Goal: Task Accomplishment & Management: Manage account settings

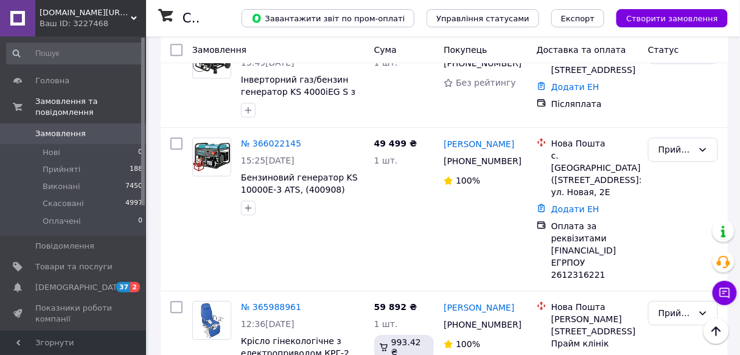
scroll to position [1996, 0]
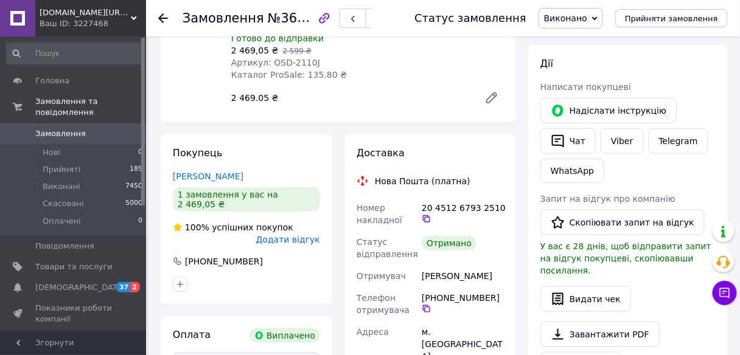
scroll to position [195, 0]
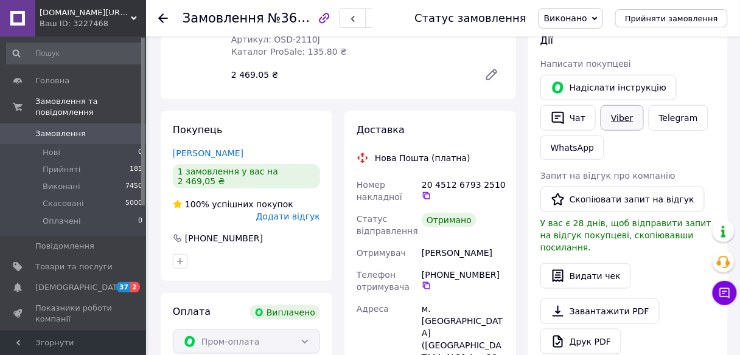
drag, startPoint x: 597, startPoint y: 194, endPoint x: 623, endPoint y: 113, distance: 85.6
click at [623, 113] on link "Viber" at bounding box center [622, 118] width 43 height 26
click at [627, 119] on link "Viber" at bounding box center [622, 118] width 43 height 26
click at [628, 119] on link "Viber" at bounding box center [622, 118] width 43 height 26
click at [585, 190] on button "Скопіювати запит на відгук" at bounding box center [622, 200] width 164 height 26
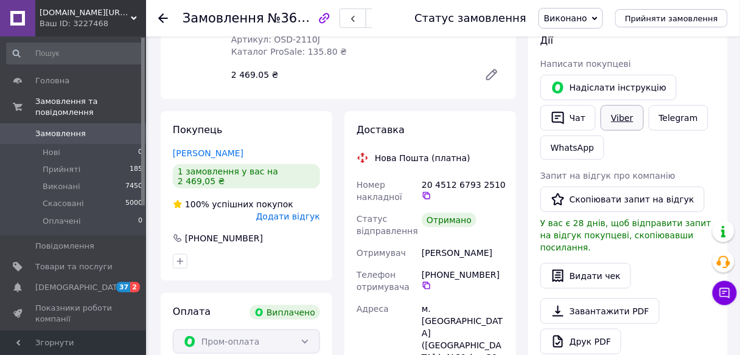
click at [606, 120] on link "Viber" at bounding box center [622, 118] width 43 height 26
click at [166, 18] on use at bounding box center [163, 18] width 10 height 10
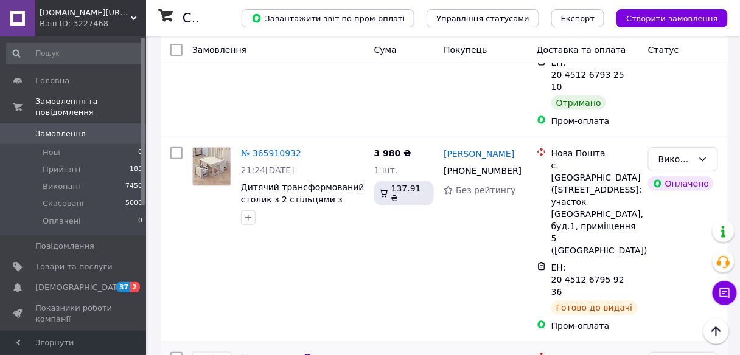
scroll to position [2385, 0]
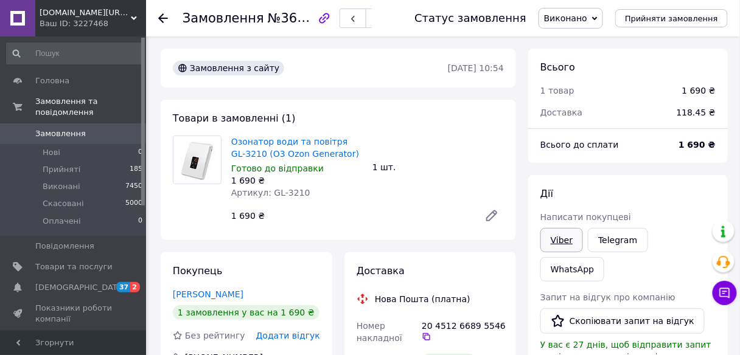
click at [565, 240] on link "Viber" at bounding box center [561, 240] width 43 height 24
click at [601, 309] on button "Скопіювати запит на відгук" at bounding box center [622, 322] width 164 height 26
click at [162, 18] on icon at bounding box center [163, 18] width 10 height 10
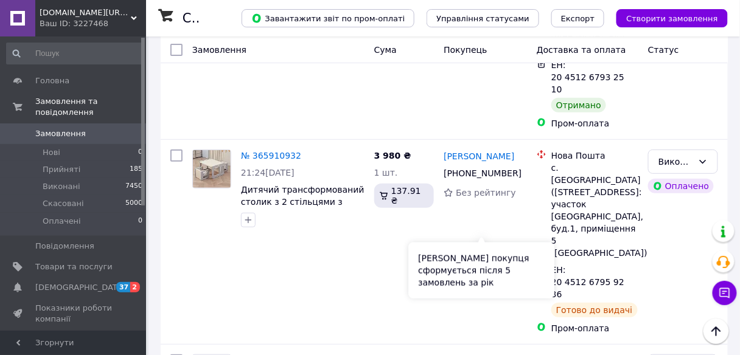
scroll to position [2385, 0]
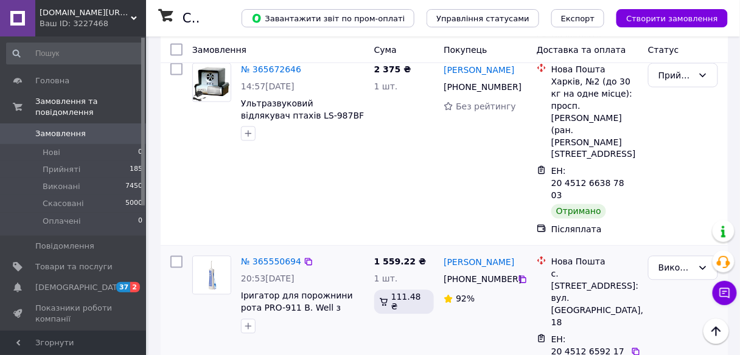
scroll to position [438, 0]
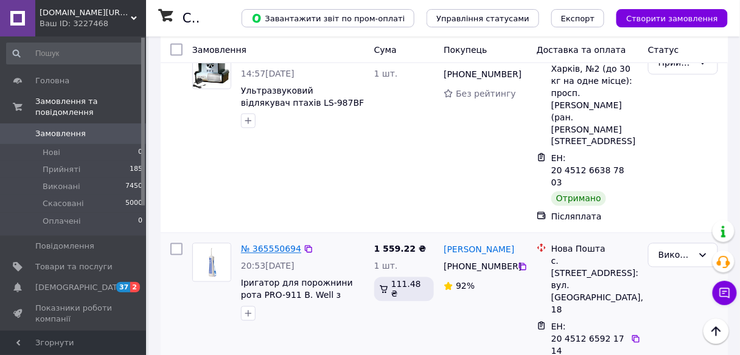
click at [272, 245] on link "№ 365550694" at bounding box center [271, 250] width 60 height 10
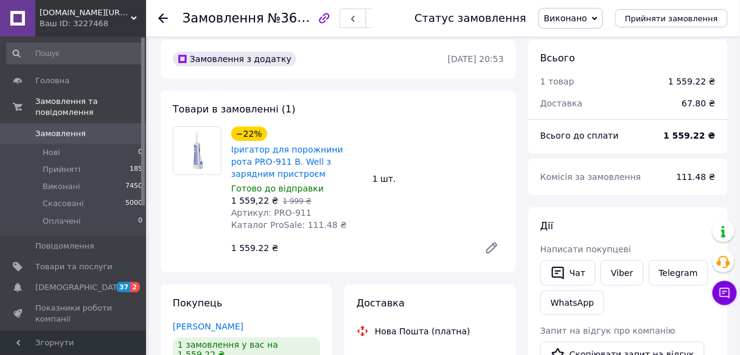
scroll to position [7, 0]
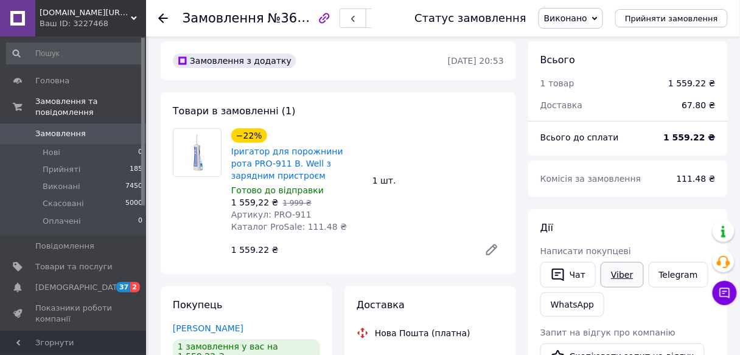
click at [613, 273] on link "Viber" at bounding box center [622, 275] width 43 height 26
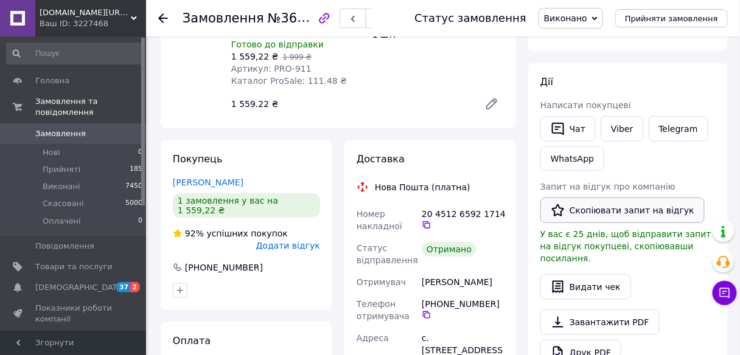
click at [604, 212] on button "Скопіювати запит на відгук" at bounding box center [622, 211] width 164 height 26
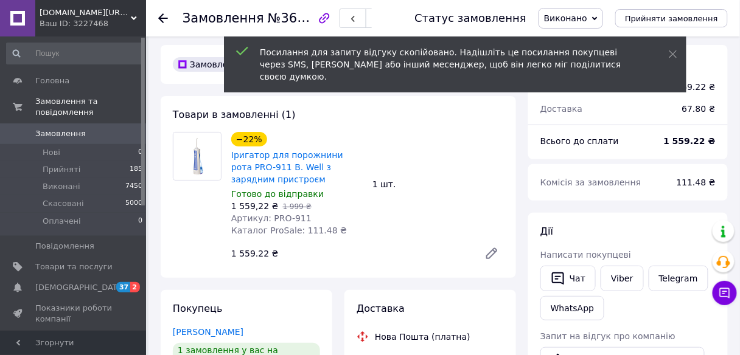
scroll to position [0, 0]
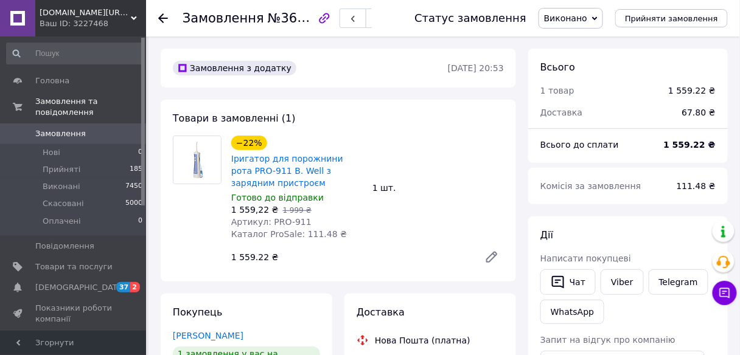
click at [162, 17] on icon at bounding box center [163, 18] width 10 height 10
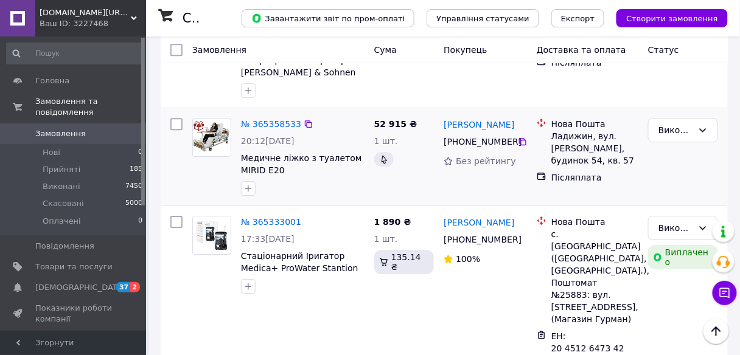
scroll to position [876, 0]
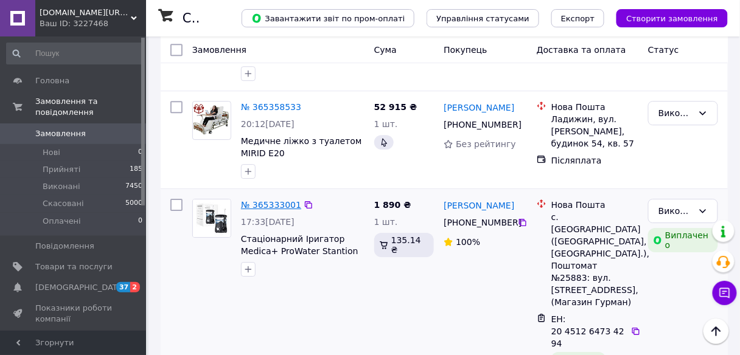
click at [268, 200] on link "№ 365333001" at bounding box center [271, 205] width 60 height 10
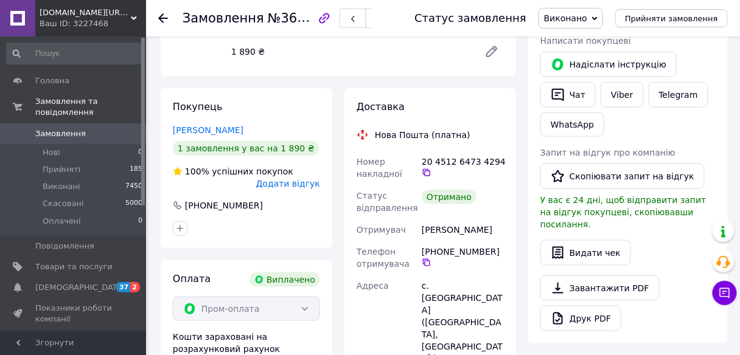
scroll to position [125, 0]
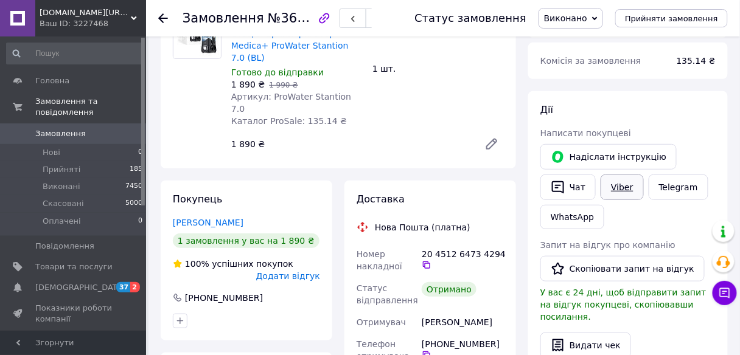
click at [623, 188] on link "Viber" at bounding box center [622, 188] width 43 height 26
click at [586, 268] on button "Скопіювати запит на відгук" at bounding box center [622, 269] width 164 height 26
click at [161, 15] on use at bounding box center [163, 18] width 10 height 10
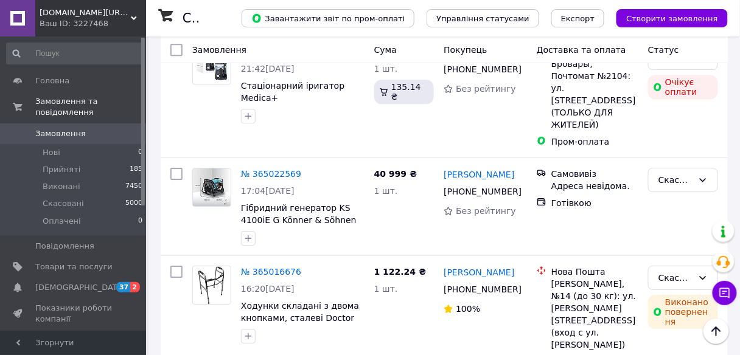
scroll to position [2045, 0]
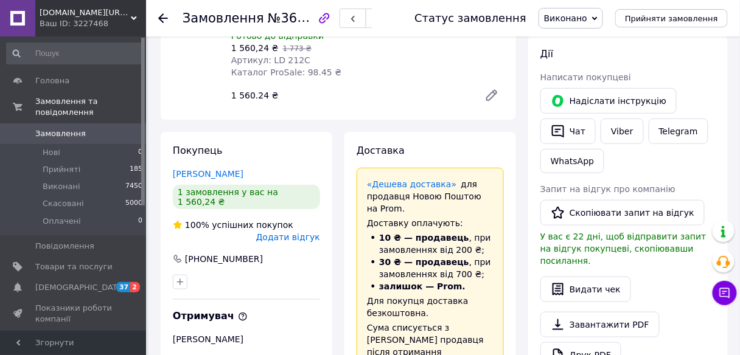
scroll to position [161, 0]
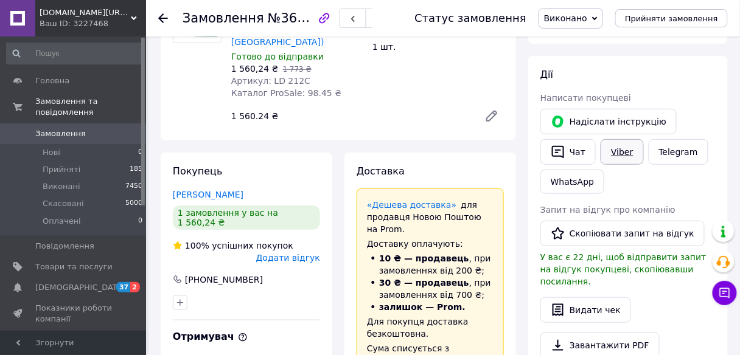
click at [618, 148] on link "Viber" at bounding box center [622, 152] width 43 height 26
click at [600, 231] on button "Скопіювати запит на відгук" at bounding box center [622, 234] width 164 height 26
click at [159, 13] on icon at bounding box center [163, 18] width 10 height 10
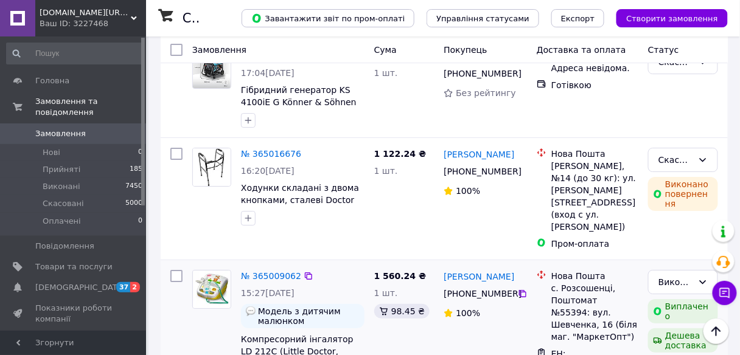
scroll to position [2142, 0]
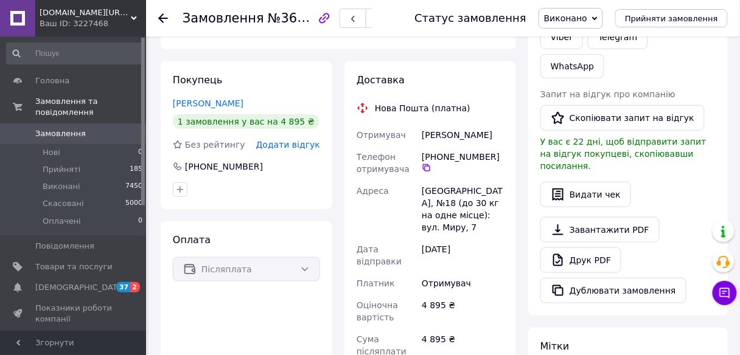
scroll to position [152, 0]
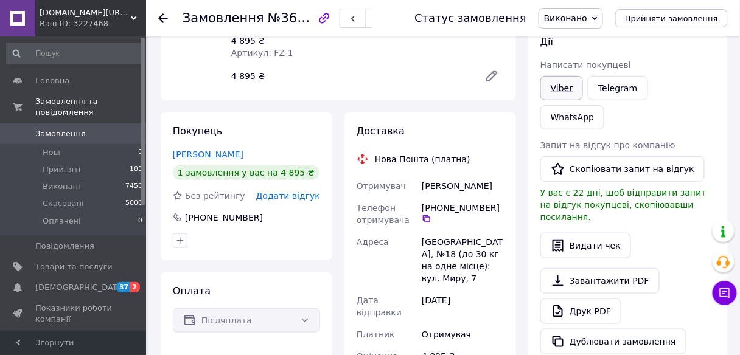
click at [554, 85] on link "Viber" at bounding box center [561, 88] width 43 height 24
click at [599, 156] on button "Скопіювати запит на відгук" at bounding box center [622, 169] width 164 height 26
click at [164, 19] on icon at bounding box center [163, 18] width 10 height 10
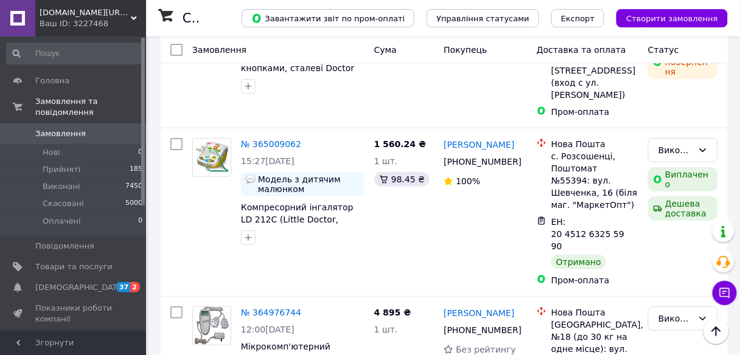
scroll to position [2392, 0]
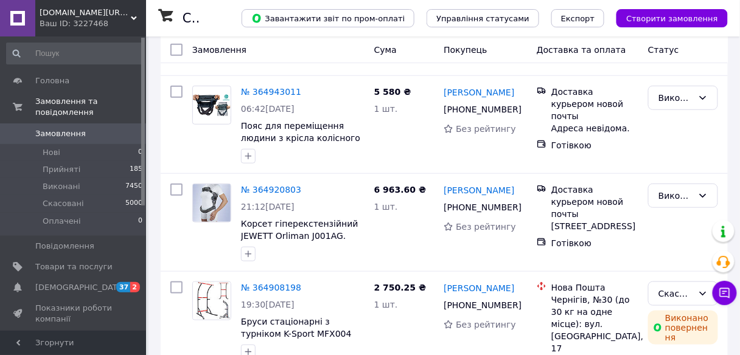
scroll to position [195, 0]
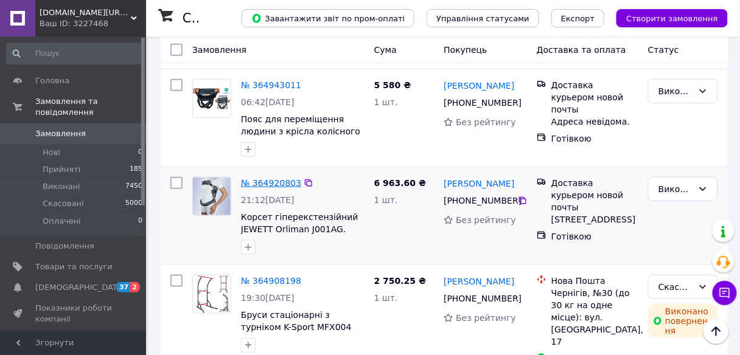
click at [265, 183] on link "№ 364920803" at bounding box center [271, 183] width 60 height 10
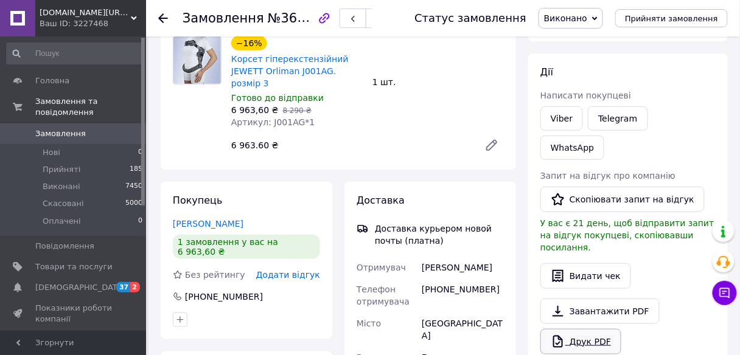
scroll to position [97, 0]
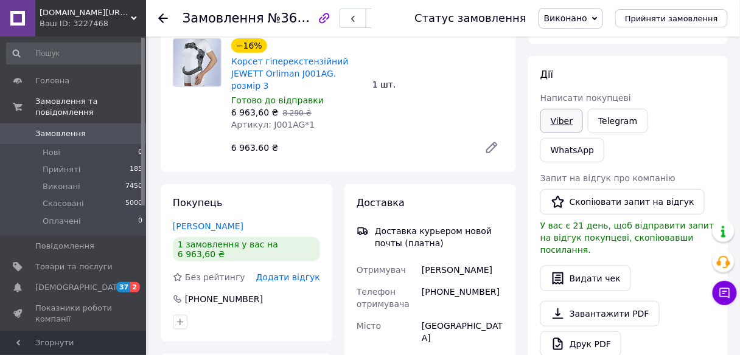
click at [554, 118] on link "Viber" at bounding box center [561, 121] width 43 height 24
click at [591, 189] on button "Скопіювати запит на відгук" at bounding box center [622, 202] width 164 height 26
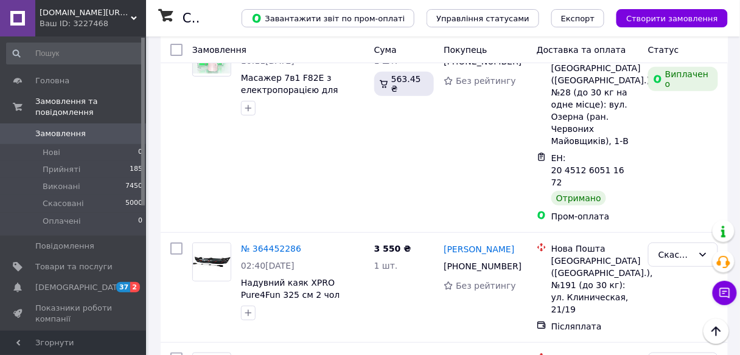
scroll to position [2396, 0]
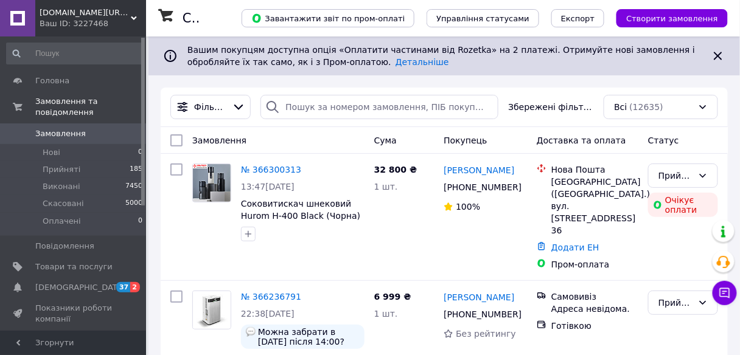
click at [55, 12] on span "Еcodom.kiev.ua Інтернет- магазин" at bounding box center [85, 12] width 91 height 11
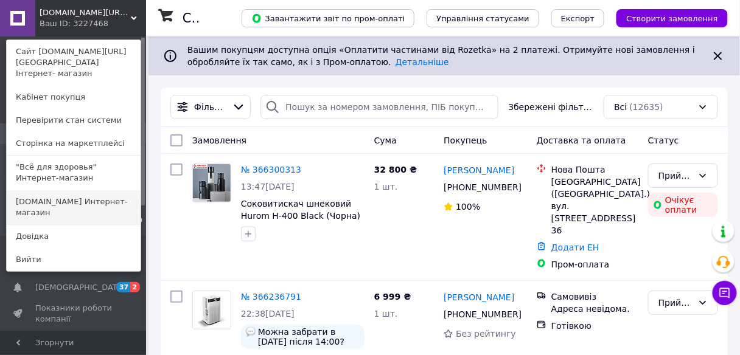
click at [41, 192] on link "[DOMAIN_NAME] Интернет-магазин" at bounding box center [74, 207] width 134 height 34
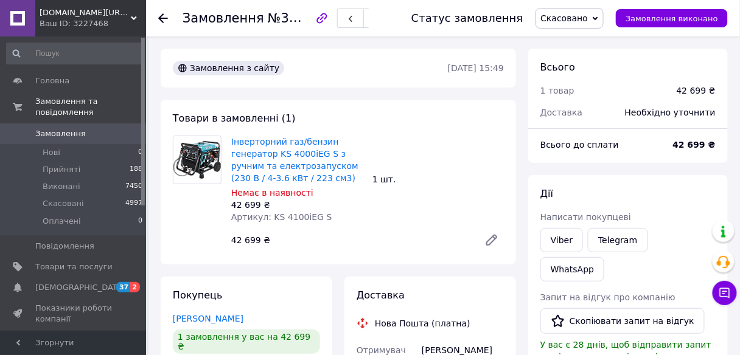
click at [161, 17] on icon at bounding box center [163, 18] width 10 height 10
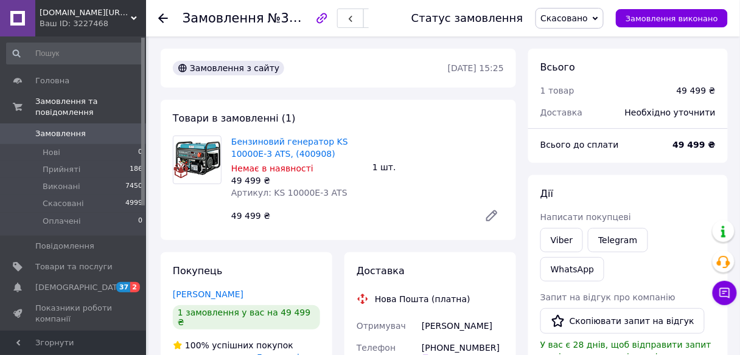
click at [164, 18] on icon at bounding box center [163, 18] width 10 height 10
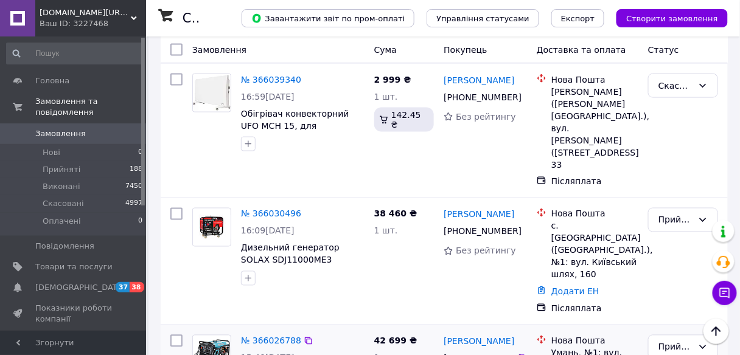
scroll to position [1558, 0]
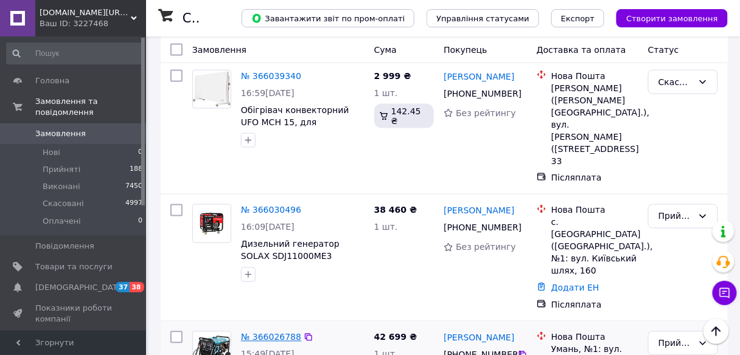
click at [260, 333] on link "№ 366026788" at bounding box center [271, 338] width 60 height 10
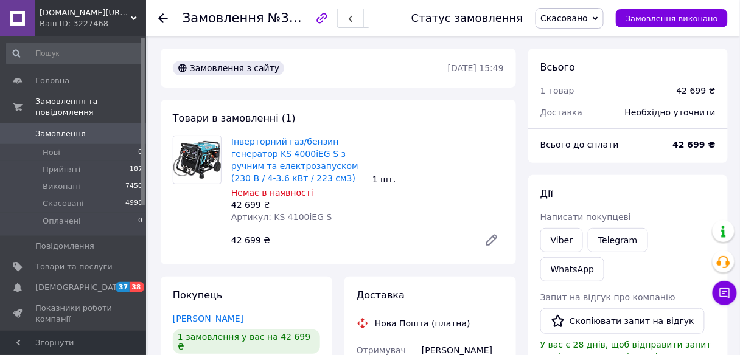
click at [159, 18] on use at bounding box center [163, 18] width 10 height 10
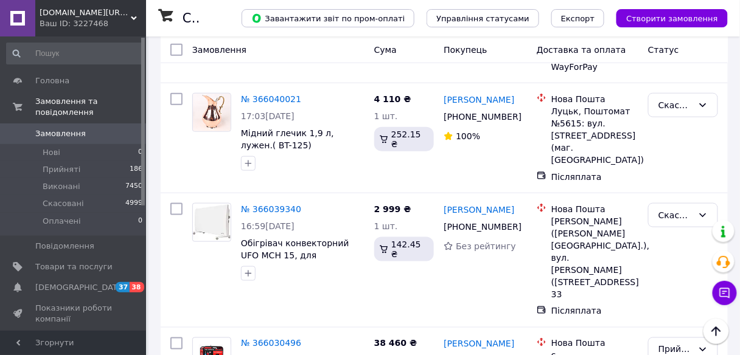
scroll to position [1412, 0]
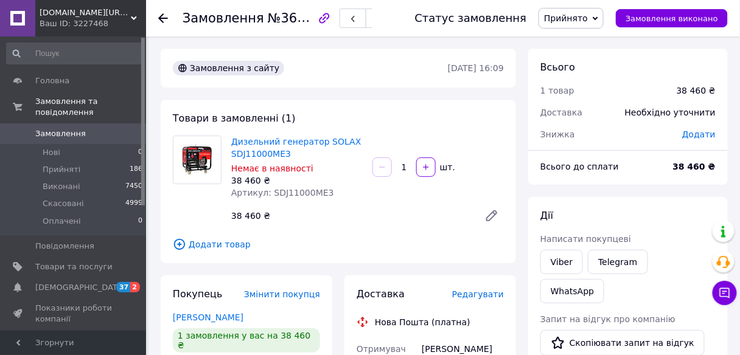
click at [162, 13] on icon at bounding box center [163, 18] width 10 height 10
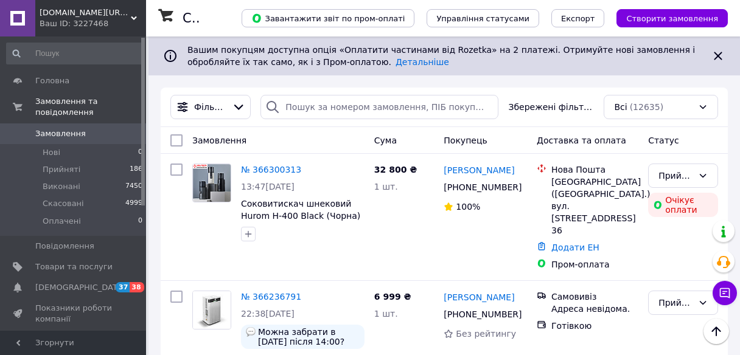
scroll to position [1412, 0]
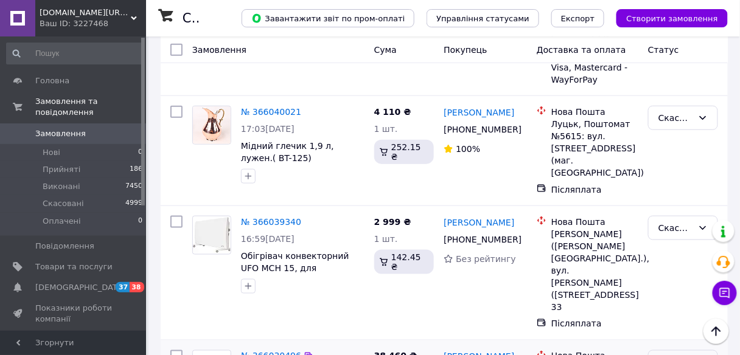
click at [674, 218] on li "Скасовано" at bounding box center [683, 215] width 69 height 22
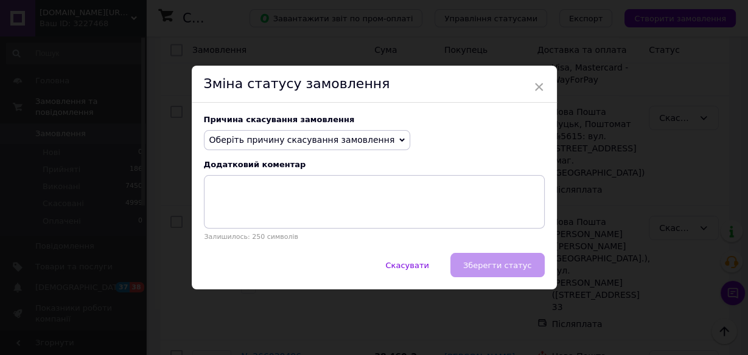
click at [376, 136] on span "Оберіть причину скасування замовлення" at bounding box center [307, 140] width 207 height 21
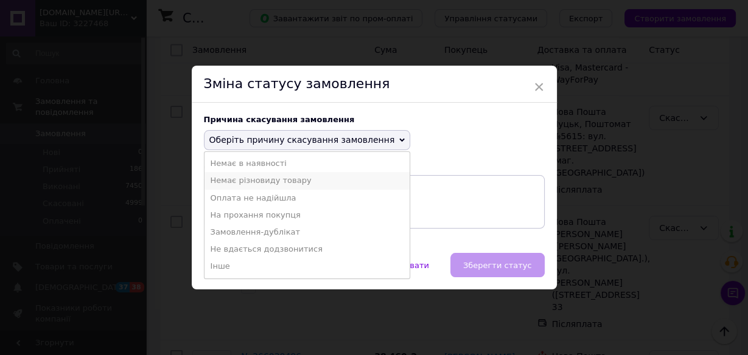
click at [243, 181] on li "Немає різновиду товару" at bounding box center [307, 180] width 206 height 17
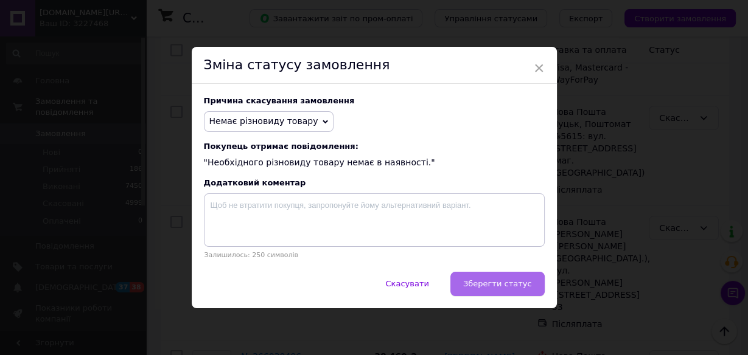
click at [495, 284] on span "Зберегти статус" at bounding box center [497, 283] width 69 height 9
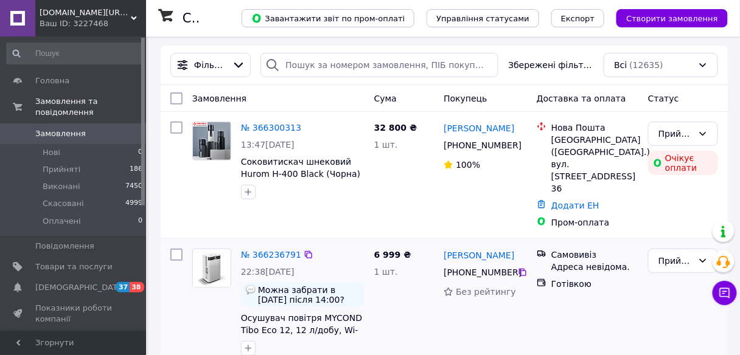
scroll to position [0, 0]
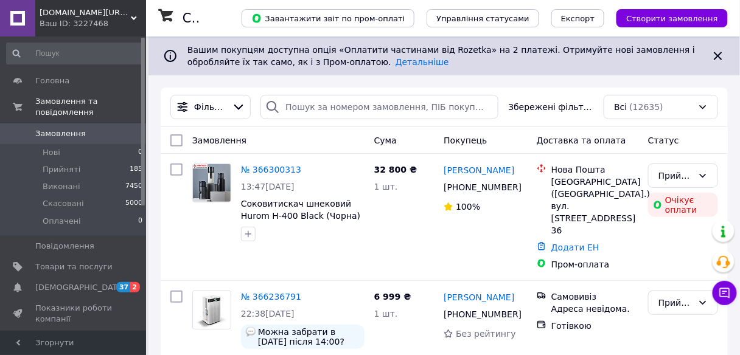
click at [55, 12] on span "[DOMAIN_NAME][URL][GEOGRAPHIC_DATA] Інтернет- магазин" at bounding box center [85, 12] width 91 height 11
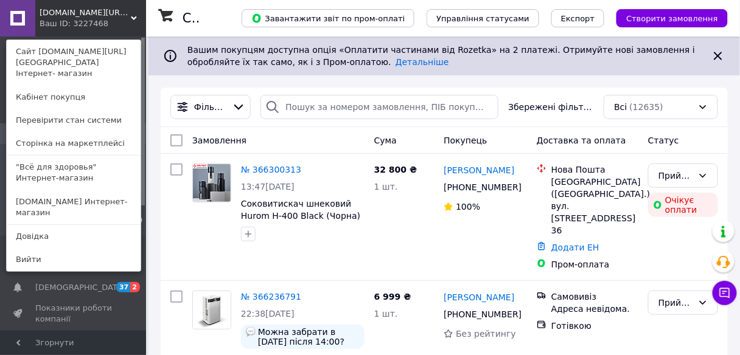
click at [128, 27] on div "[DOMAIN_NAME][URL][GEOGRAPHIC_DATA] Інтернет- магазин Ваш ID: 3227468 Сайт [DOM…" at bounding box center [73, 18] width 146 height 37
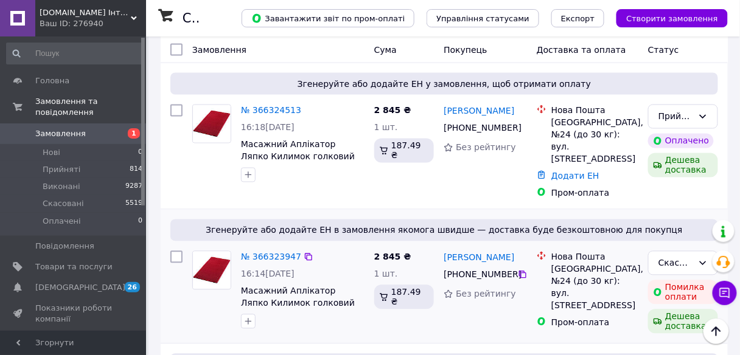
scroll to position [487, 0]
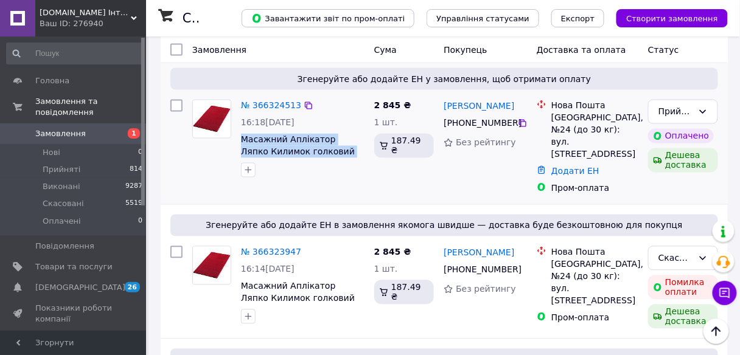
drag, startPoint x: 239, startPoint y: 109, endPoint x: 352, endPoint y: 124, distance: 113.5
click at [352, 124] on div "№ 366324513 16:18, 12.10.2025 Масажний Аплікатор Ляпко Килимок голковий великий…" at bounding box center [302, 139] width 133 height 88
copy span "Масажний Аплікатор Ляпко Килимок голковий великий"
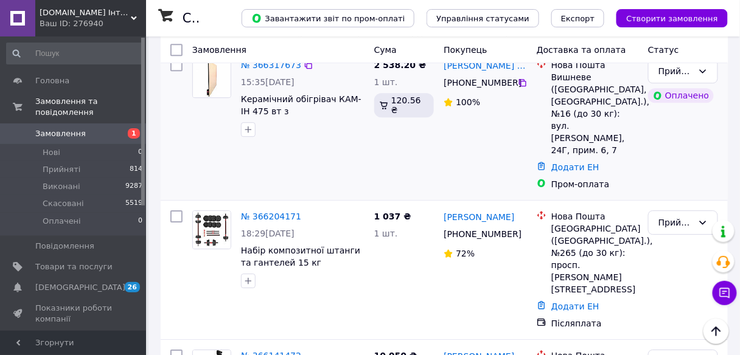
scroll to position [730, 0]
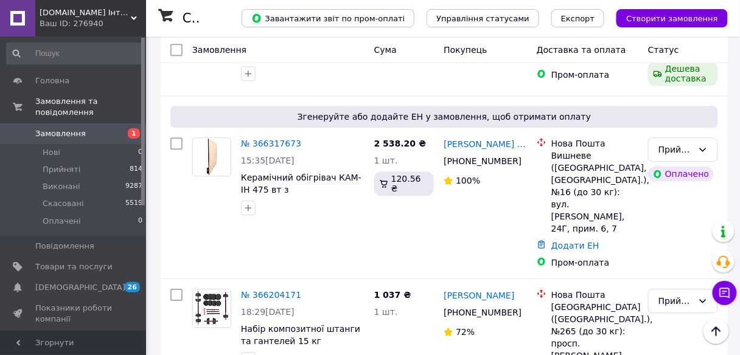
click at [82, 12] on span "Mirzdorov.in.ua Інтернет-магазин" at bounding box center [85, 12] width 91 height 11
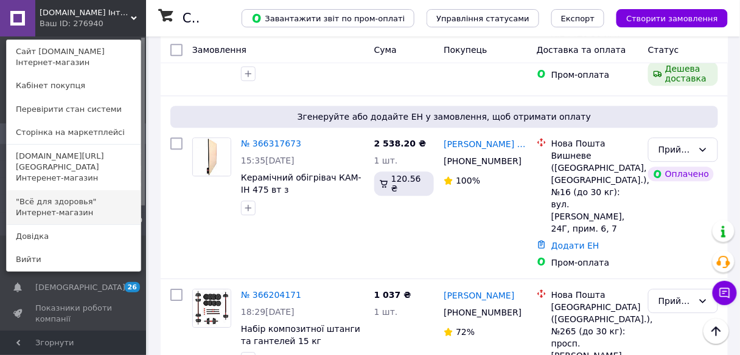
click at [38, 190] on link ""Всё для здоровья" Интернет-магазин" at bounding box center [74, 207] width 134 height 34
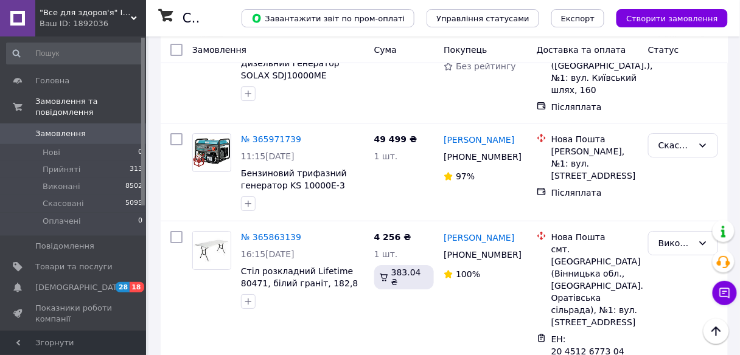
scroll to position [974, 0]
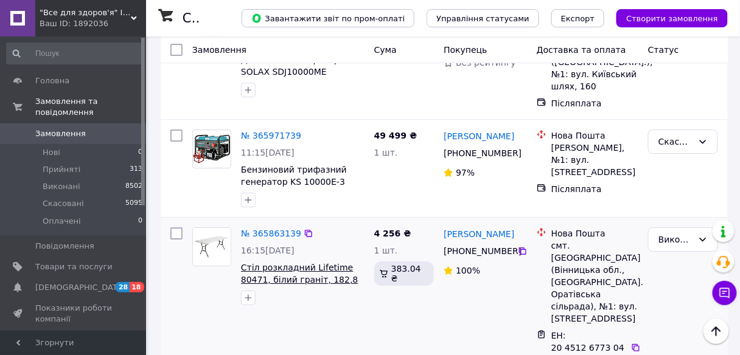
click at [315, 263] on span "Стіл розкладний Lifetime 80471, білий граніт, 182,8 x 76,2 x 73,6 см - білий" at bounding box center [299, 280] width 117 height 34
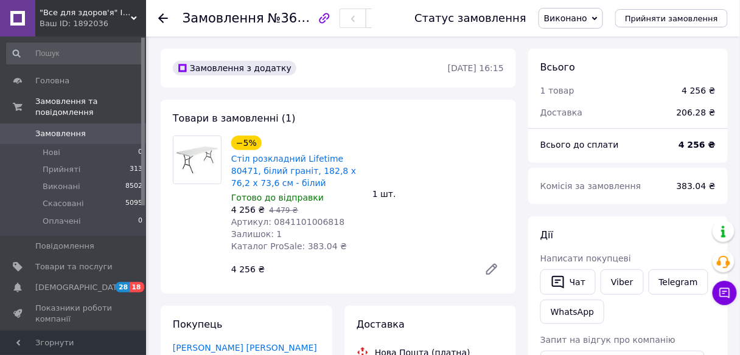
click at [158, 19] on icon at bounding box center [163, 18] width 10 height 10
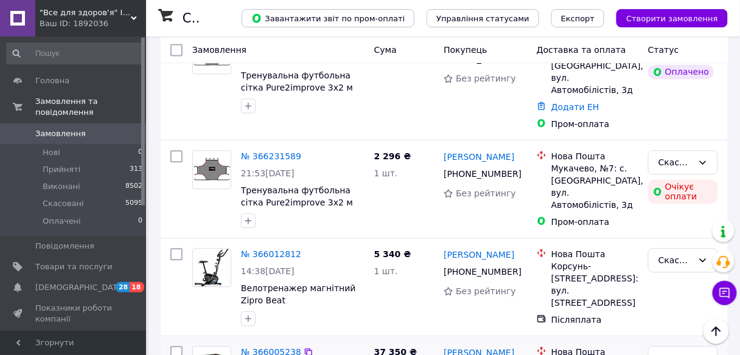
scroll to position [633, 0]
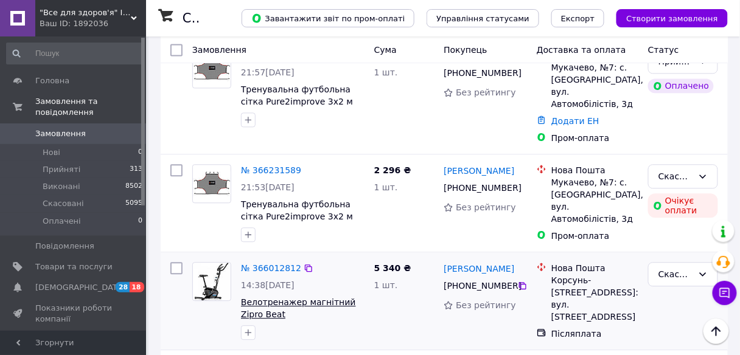
click at [265, 298] on span "Велотренажер магнітний Zipro Beat" at bounding box center [298, 309] width 115 height 22
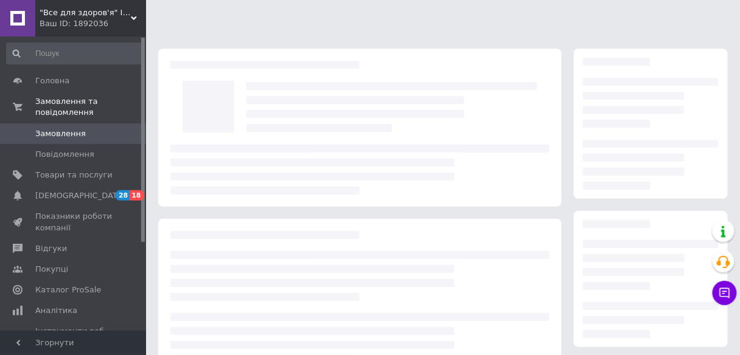
click at [248, 242] on div at bounding box center [359, 297] width 403 height 156
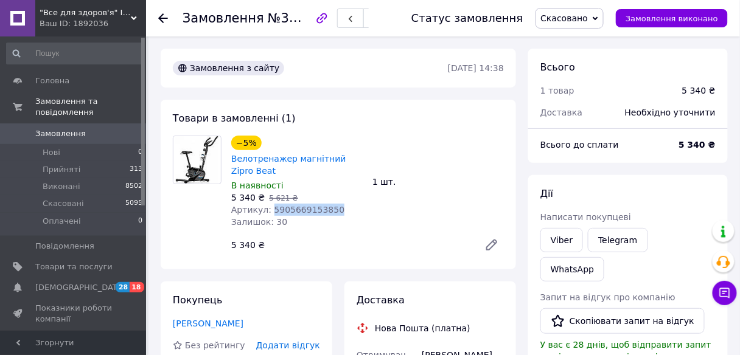
drag, startPoint x: 335, startPoint y: 209, endPoint x: 266, endPoint y: 210, distance: 69.4
click at [266, 210] on div "Артикул: 5905669153850" at bounding box center [296, 210] width 131 height 12
copy span "5905669153850"
click at [57, 12] on span ""Все для здоров'я" Інтернет-магазин" at bounding box center [85, 12] width 91 height 11
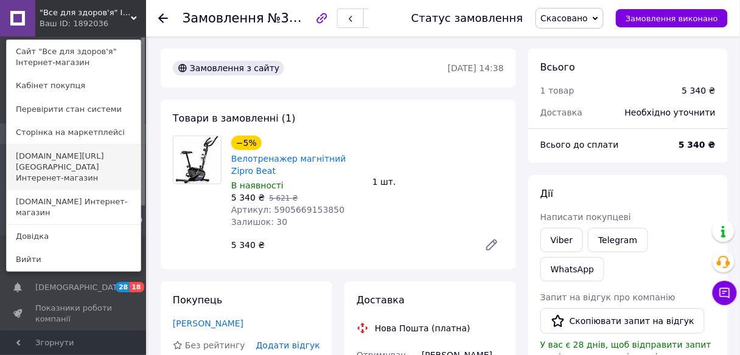
click at [25, 155] on link "[DOMAIN_NAME][URL][GEOGRAPHIC_DATA] Интеренет-магазин" at bounding box center [74, 168] width 134 height 46
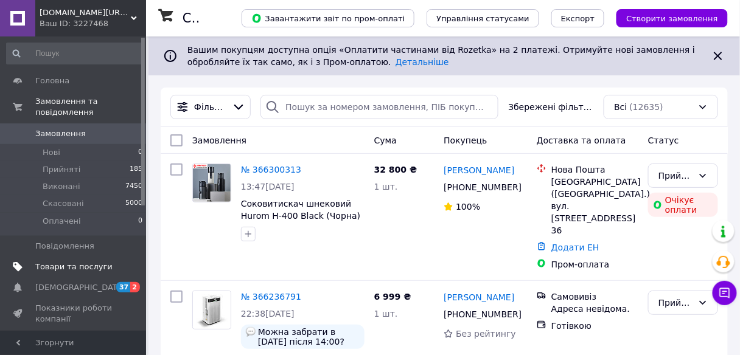
click at [54, 262] on span "Товари та послуги" at bounding box center [73, 267] width 77 height 11
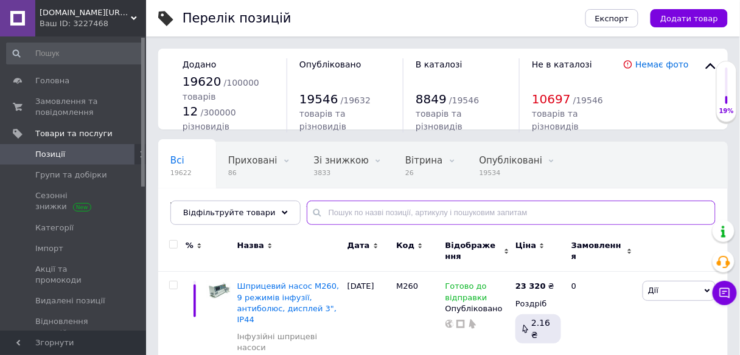
click at [319, 212] on input "text" at bounding box center [511, 213] width 409 height 24
paste input "Орбітрек електромагнітний Zipro Shox RS чорно-білий"
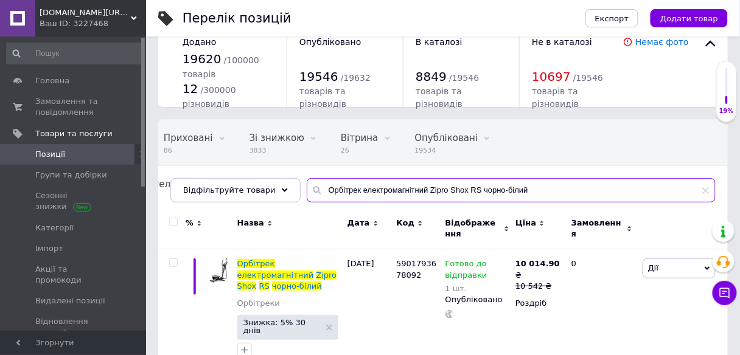
scroll to position [33, 0]
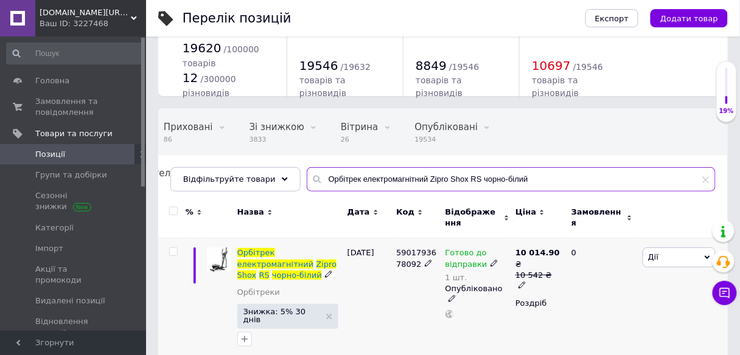
type input "Орбітрек електромагнітний Zipro Shox RS чорно-білий"
click at [490, 263] on use at bounding box center [493, 263] width 7 height 7
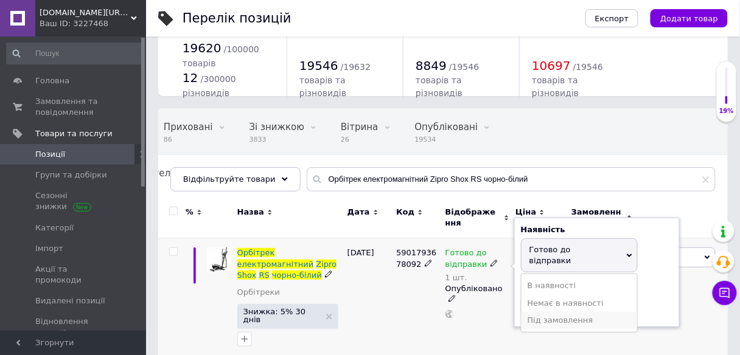
click at [539, 312] on li "Під замовлення" at bounding box center [580, 320] width 116 height 17
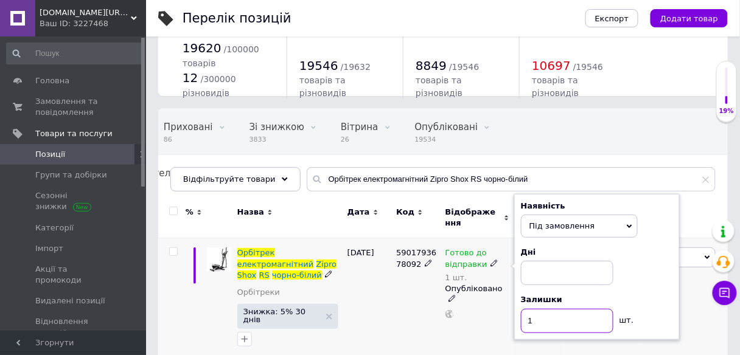
click at [537, 315] on input "1" at bounding box center [567, 321] width 92 height 24
click at [539, 270] on input at bounding box center [567, 273] width 92 height 24
type input "1"
type input "20"
click at [448, 316] on div "Готово до відправки 1 шт. Наявність Під замовлення В наявності Немає в наявност…" at bounding box center [477, 301] width 70 height 124
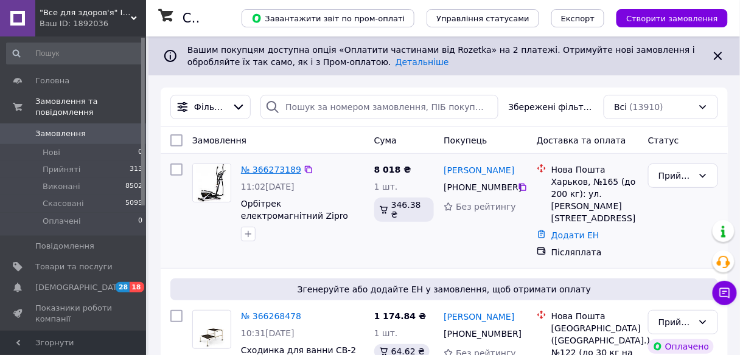
click at [267, 169] on link "№ 366273189" at bounding box center [271, 170] width 60 height 10
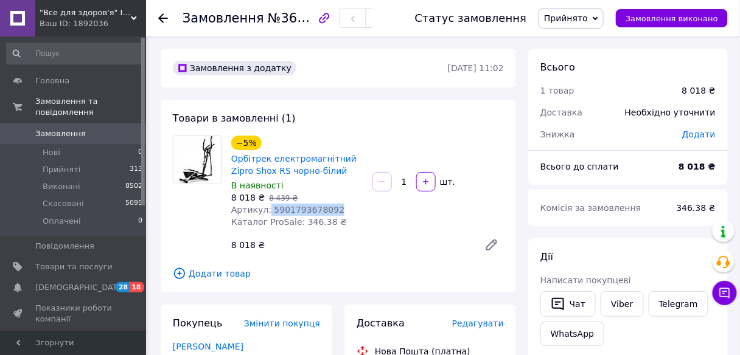
drag, startPoint x: 337, startPoint y: 208, endPoint x: 265, endPoint y: 215, distance: 72.1
click at [265, 215] on div "Артикул: 5901793678092" at bounding box center [296, 210] width 131 height 12
copy span "5901793678092"
click at [418, 239] on div "8 018 ₴" at bounding box center [350, 245] width 248 height 17
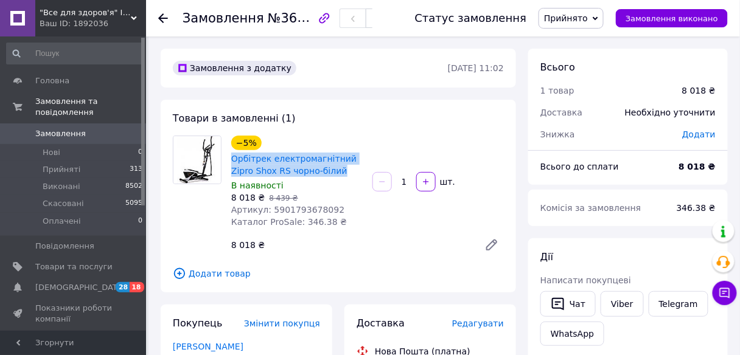
drag, startPoint x: 229, startPoint y: 159, endPoint x: 333, endPoint y: 167, distance: 104.4
click at [351, 178] on div "−5% Орбітрек електромагнітний Zipro Shox RS чорно-білий В наявності 8 018 ₴   8…" at bounding box center [296, 181] width 141 height 97
copy link "Орбітрек електромагнітний Zipro Shox RS чорно-білий"
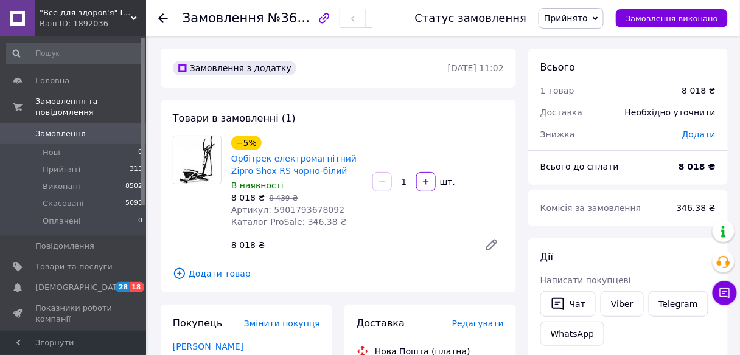
click at [133, 14] on div ""Все для здоров'я" Інтернет-магазин Ваш ID: 1892036 Сайт "Все для здоров'я" Інт…" at bounding box center [73, 18] width 146 height 37
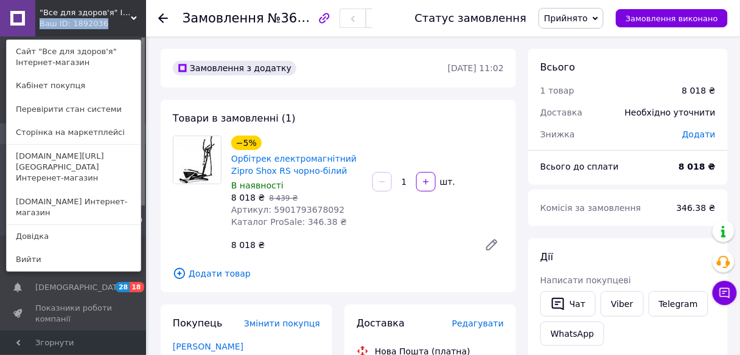
click at [35, 155] on link "[DOMAIN_NAME][URL][GEOGRAPHIC_DATA] Интеренет-магазин" at bounding box center [74, 168] width 134 height 46
